Goal: Information Seeking & Learning: Check status

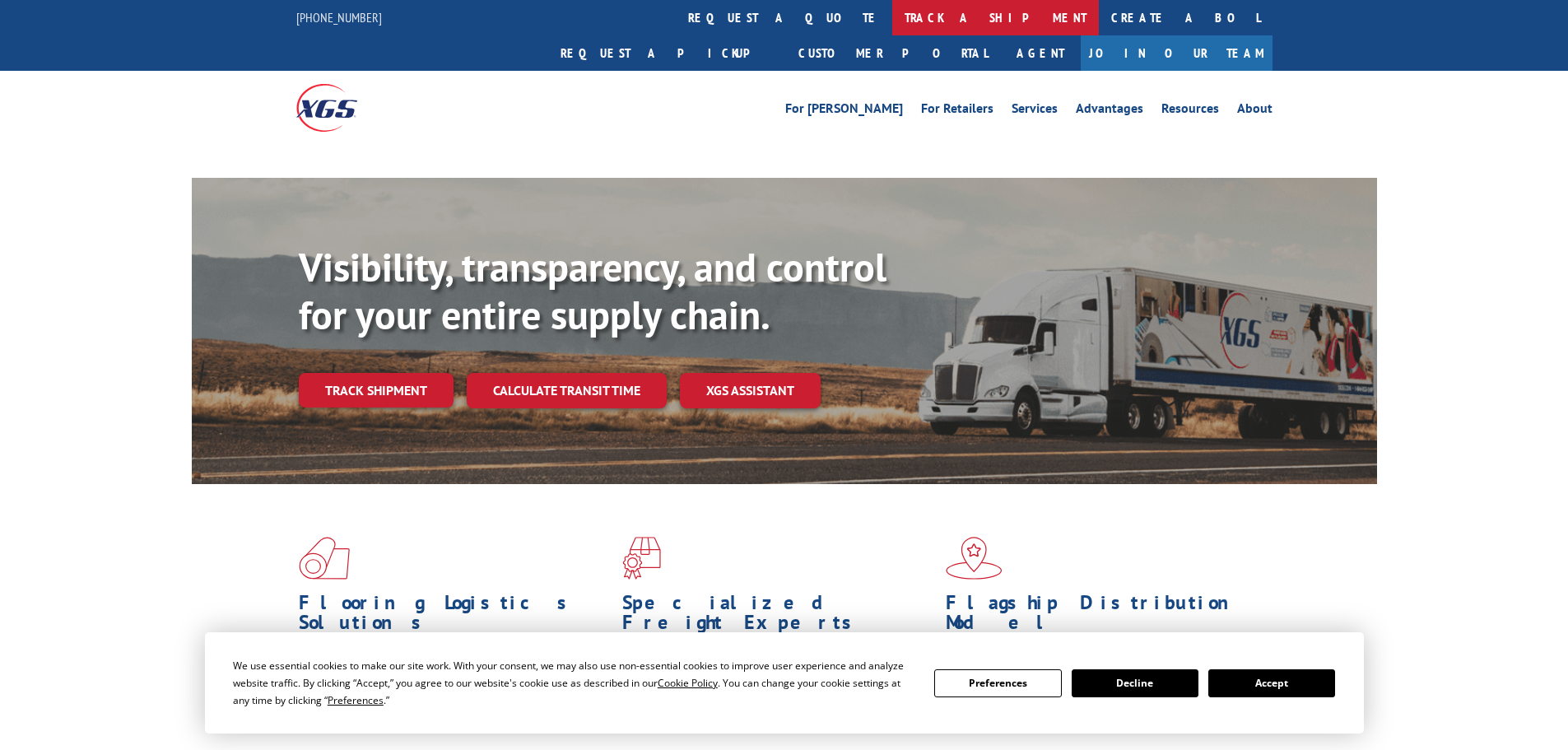
click at [892, 22] on link "track a shipment" at bounding box center [995, 17] width 206 height 36
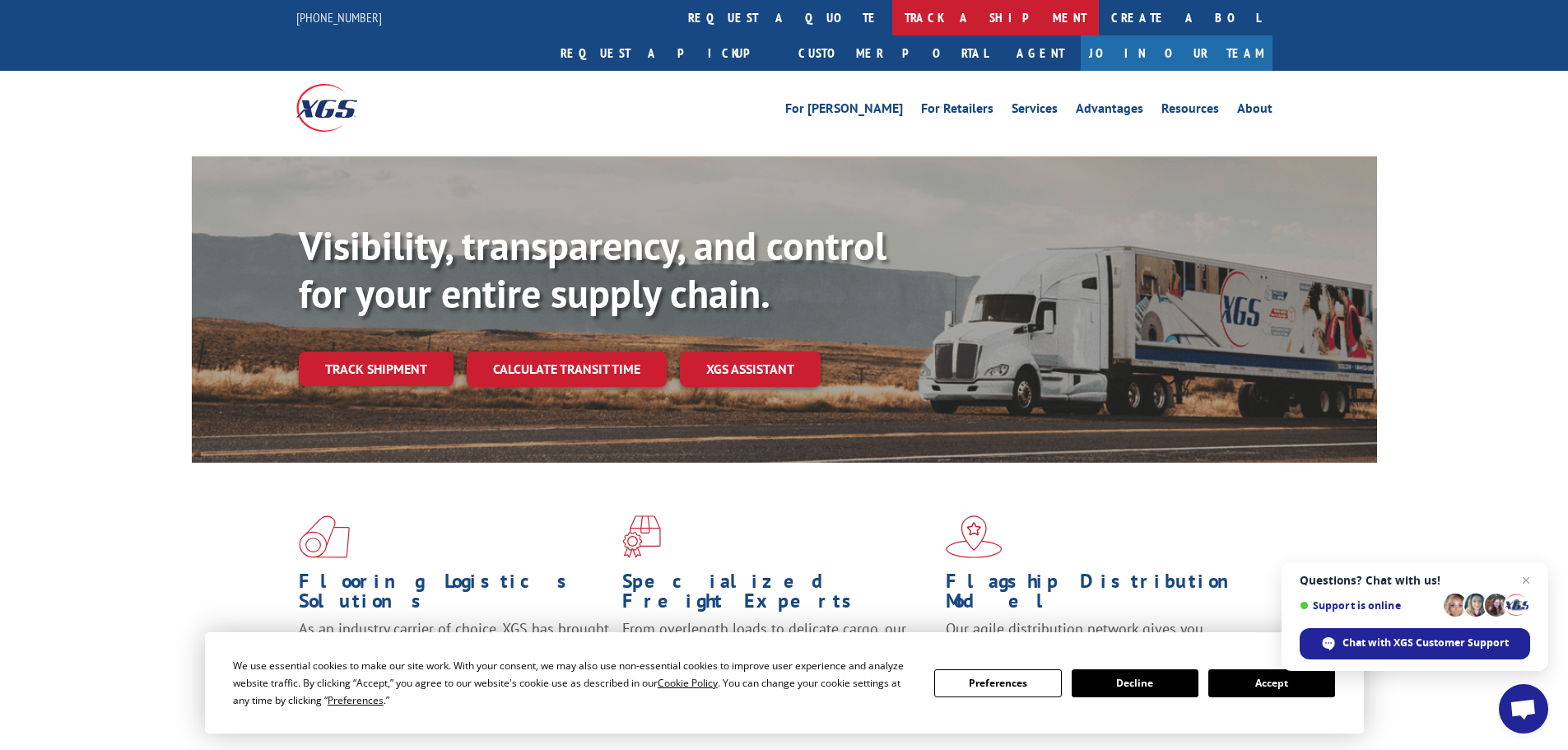
click at [892, 12] on link "track a shipment" at bounding box center [995, 17] width 206 height 36
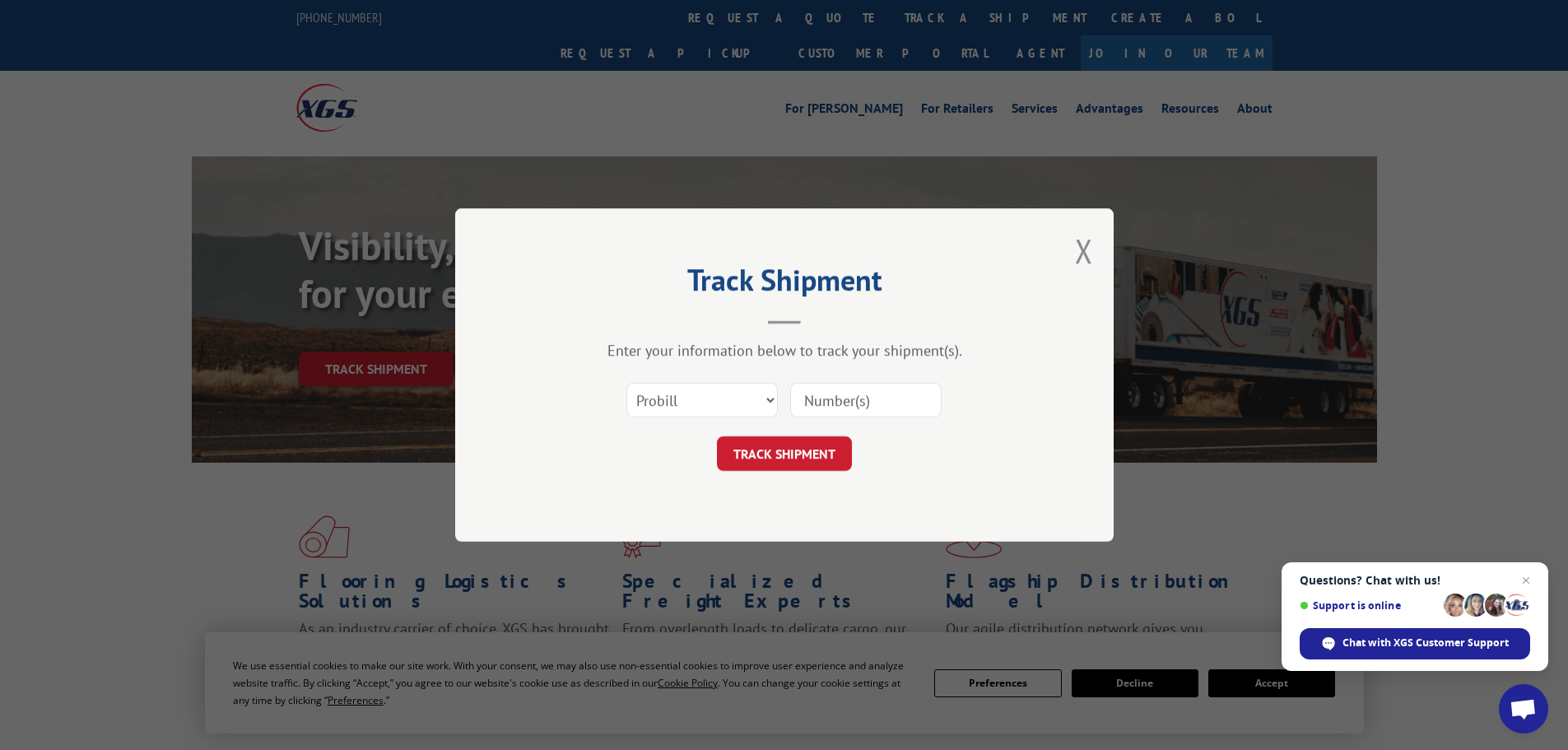
click at [844, 401] on input at bounding box center [866, 401] width 152 height 35
paste input "17523191"
type input "17523191"
click button "TRACK SHIPMENT" at bounding box center [784, 454] width 135 height 35
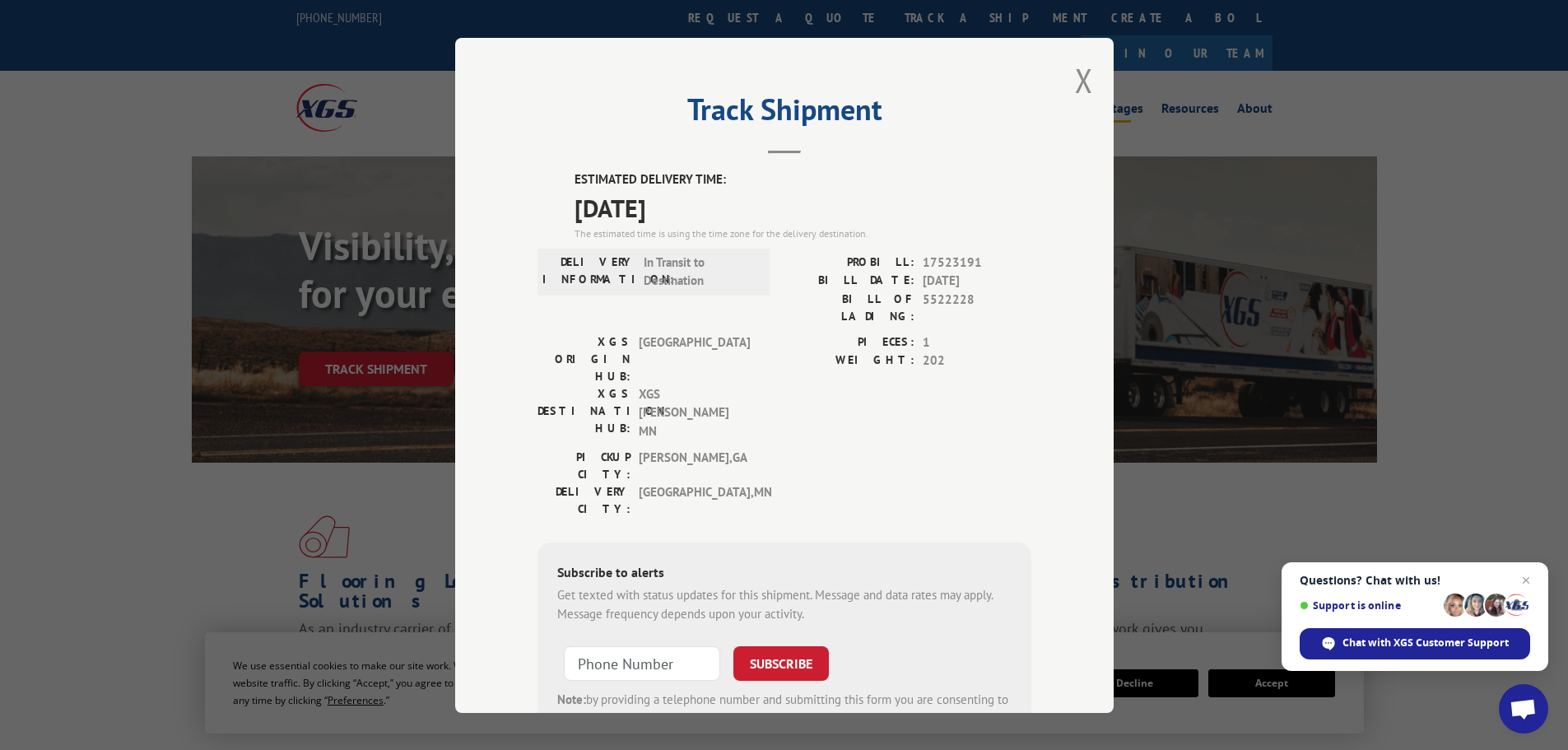
click at [1082, 79] on button "Close modal" at bounding box center [1085, 80] width 18 height 44
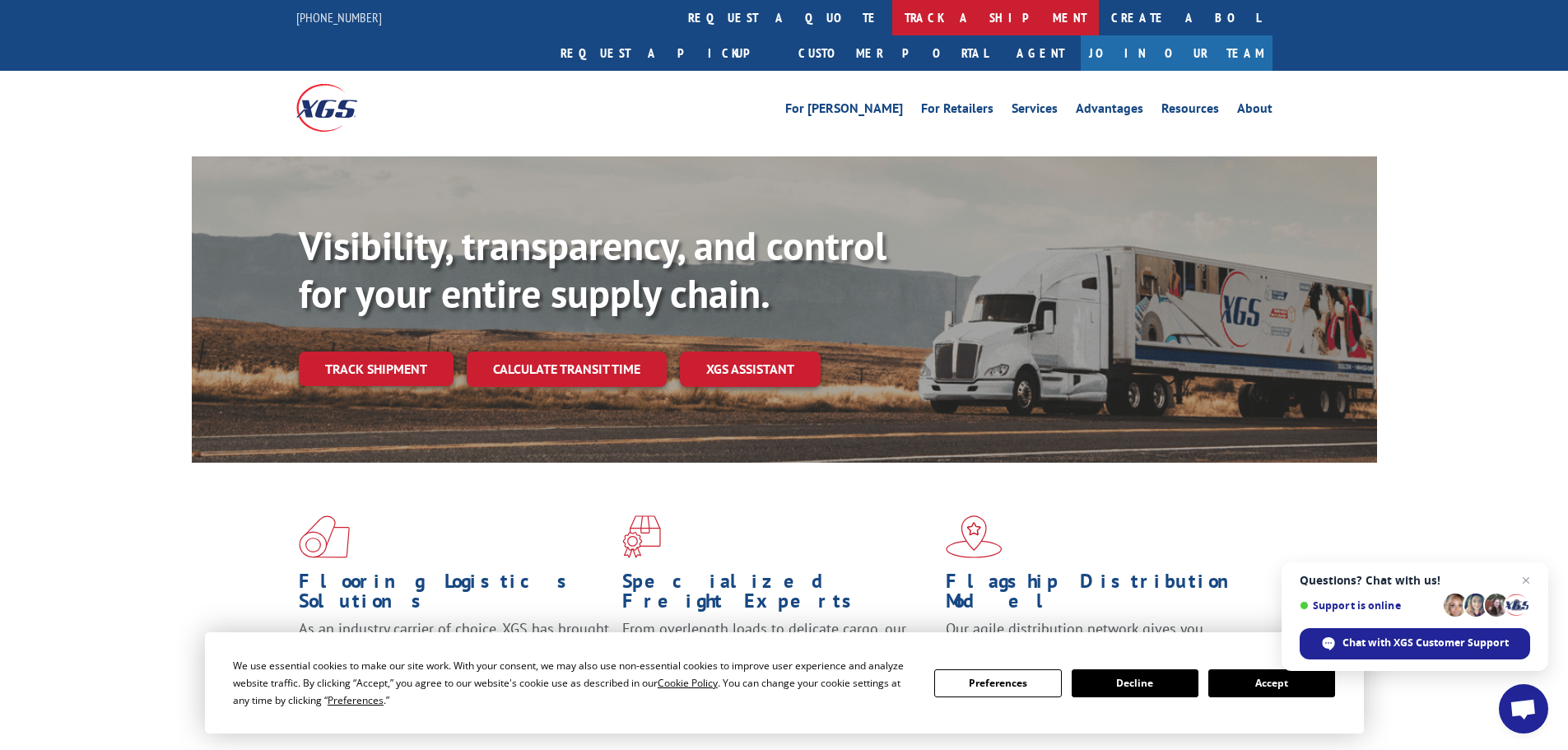
click at [892, 24] on link "track a shipment" at bounding box center [995, 17] width 206 height 36
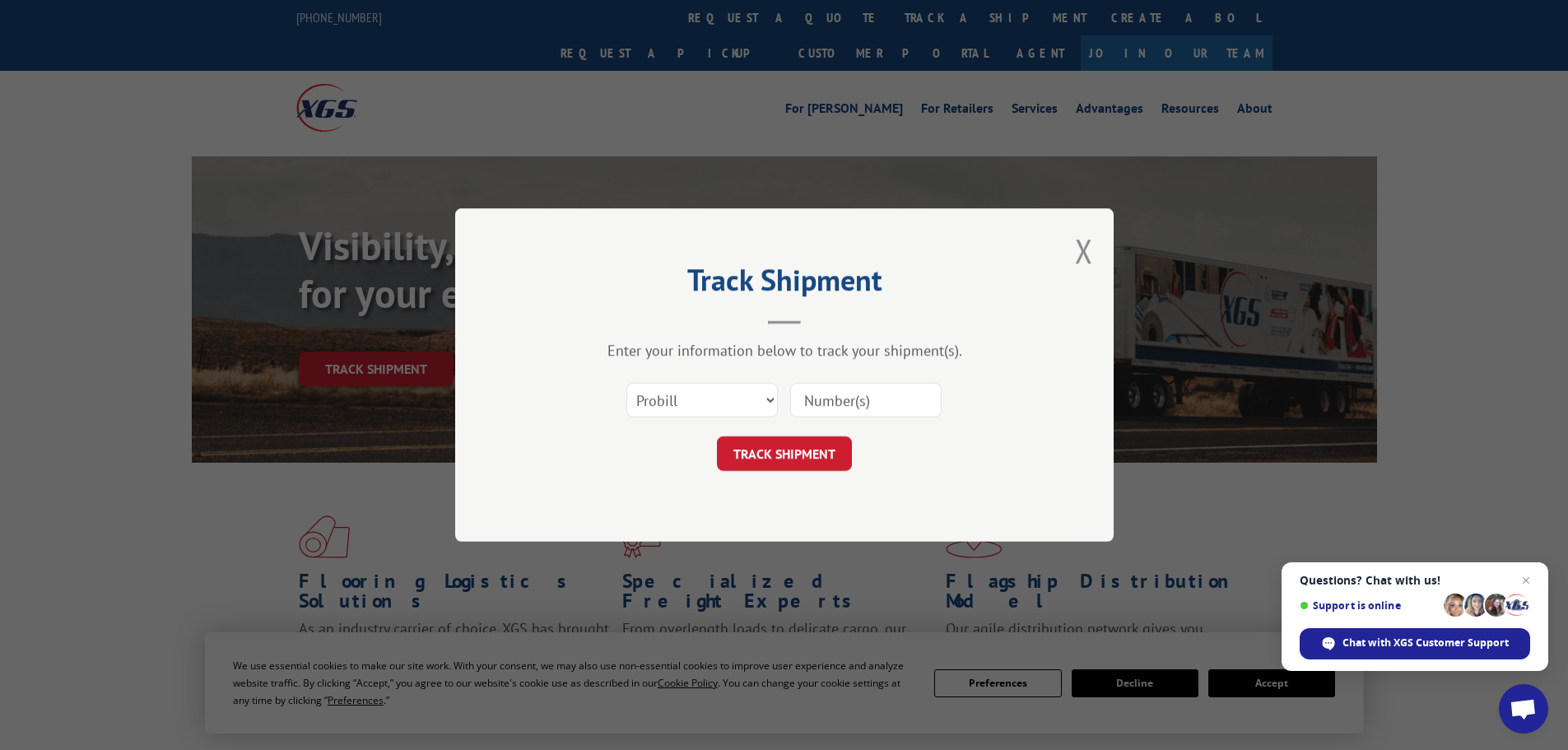
click at [857, 408] on input at bounding box center [866, 401] width 152 height 35
paste input "17233287"
type input "17233287"
click at [717, 436] on button "TRACK SHIPMENT" at bounding box center [784, 454] width 135 height 35
